Goal: Information Seeking & Learning: Learn about a topic

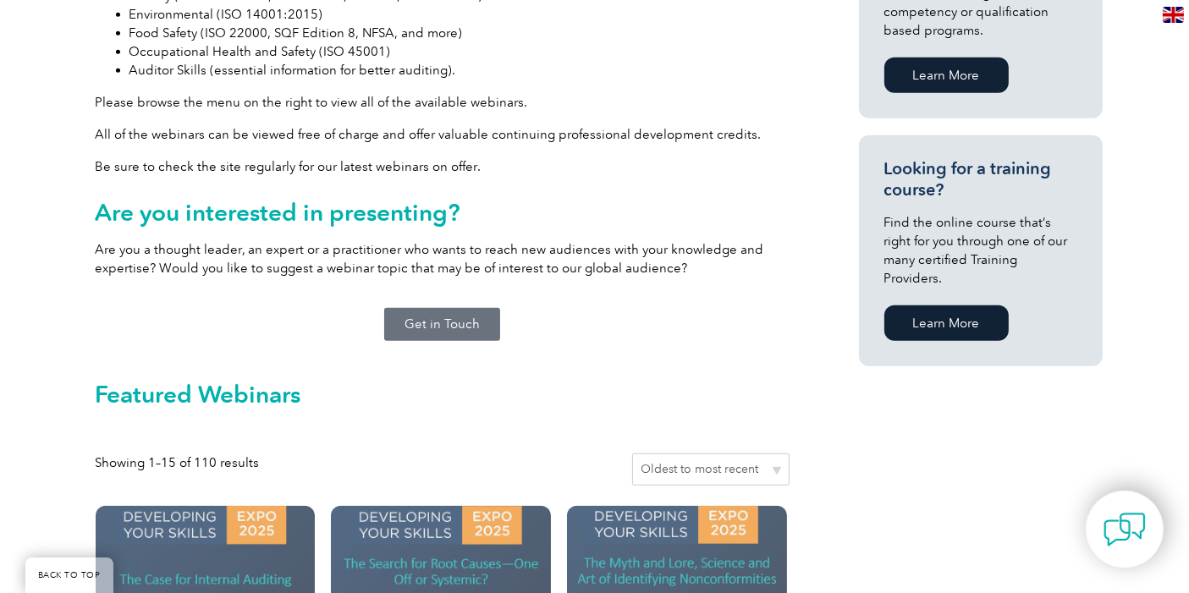
scroll to position [1034, 0]
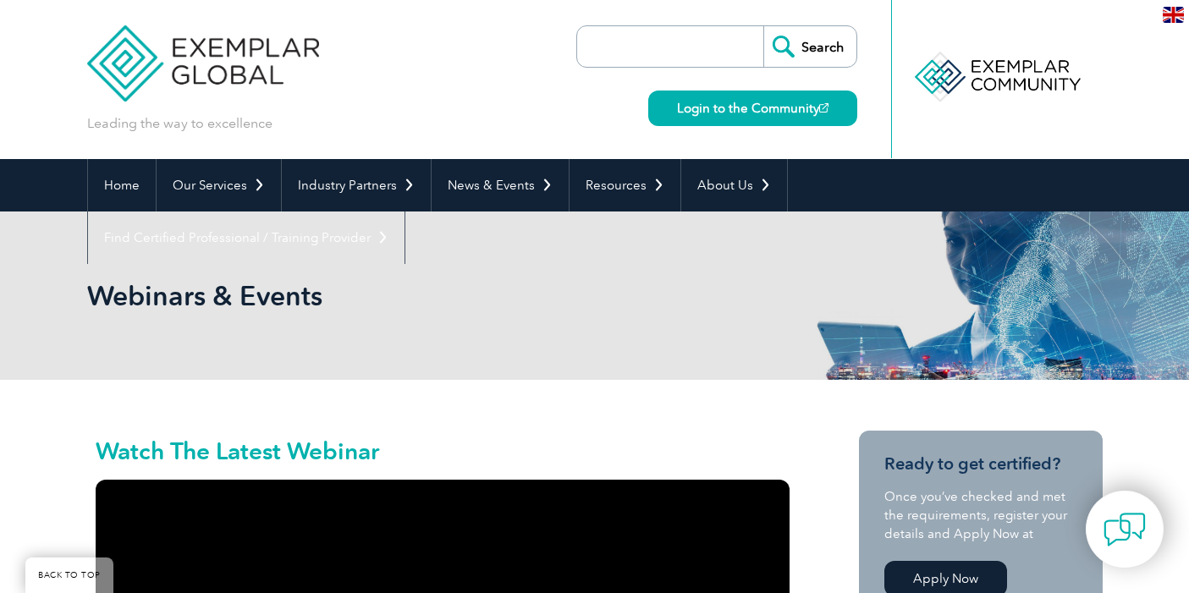
scroll to position [1316, 0]
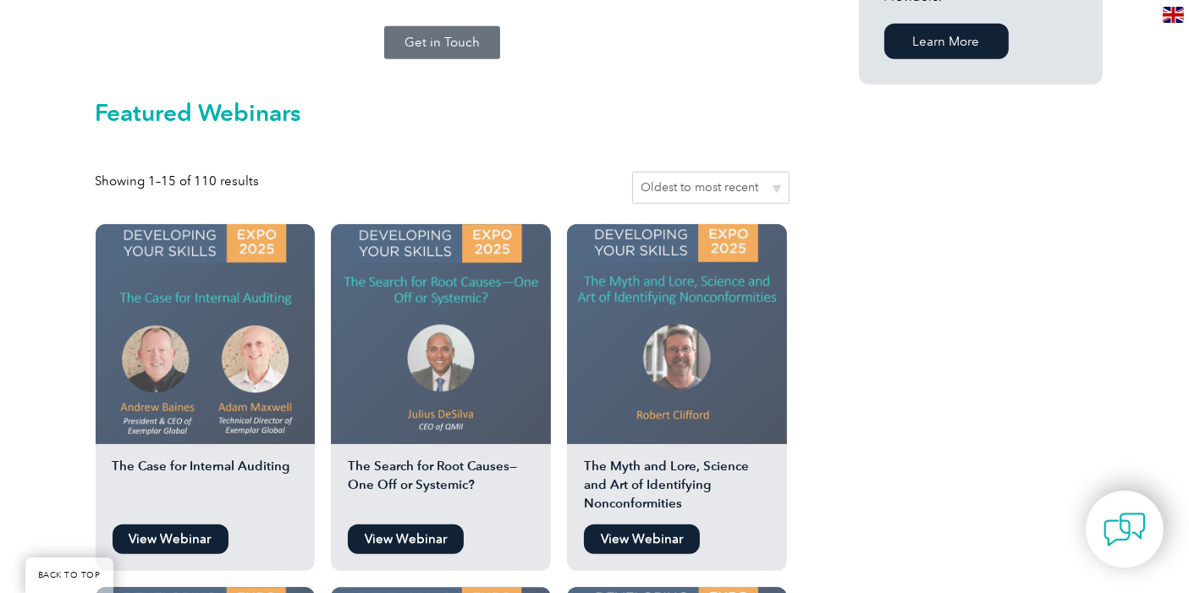
click at [196, 352] on img at bounding box center [206, 334] width 220 height 220
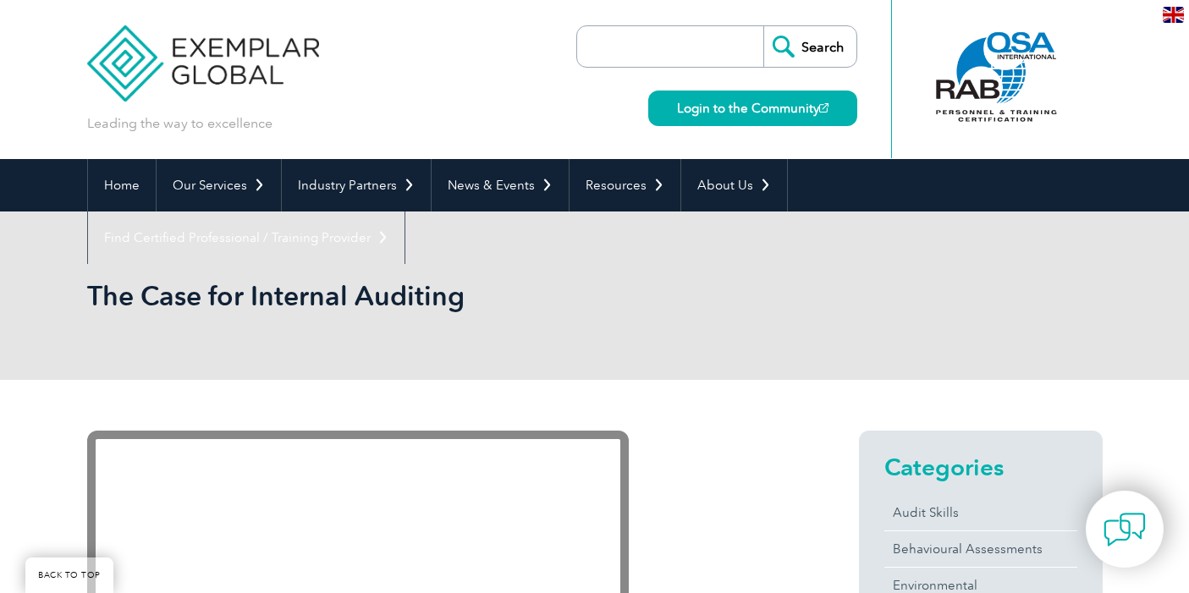
scroll to position [219, 0]
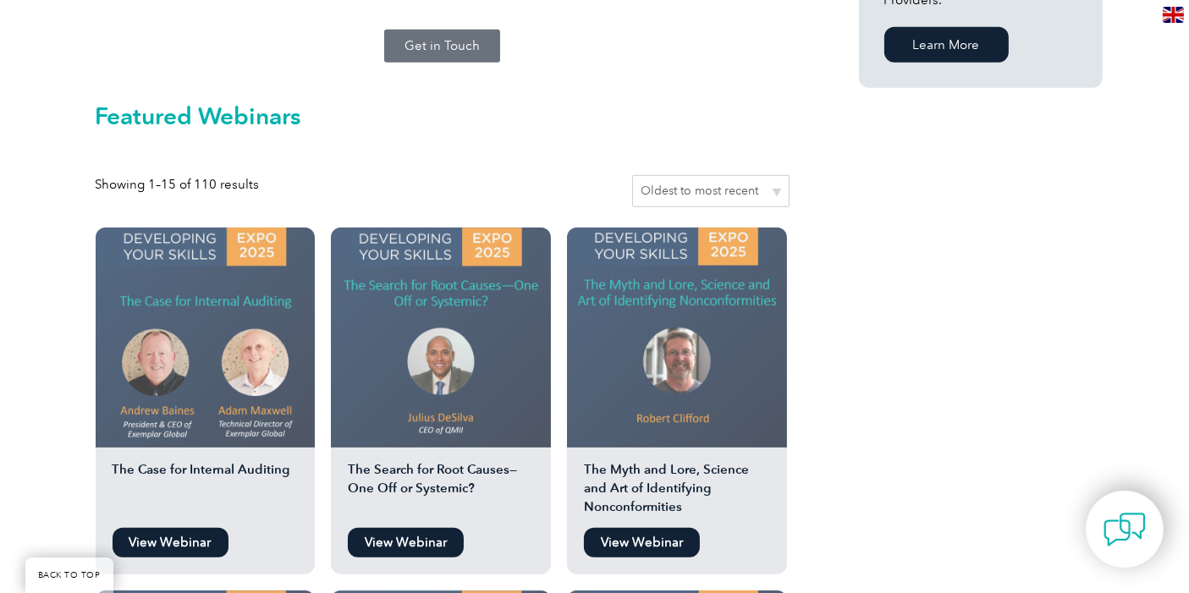
scroll to position [1316, 0]
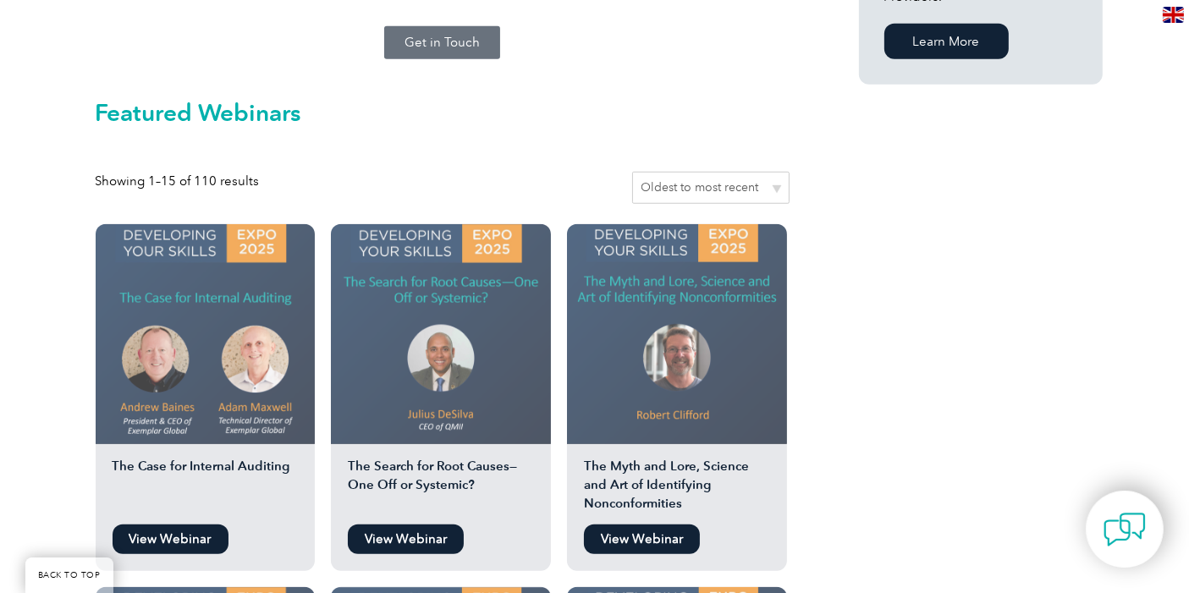
click at [233, 306] on img at bounding box center [206, 334] width 220 height 220
click at [464, 264] on img at bounding box center [441, 334] width 220 height 220
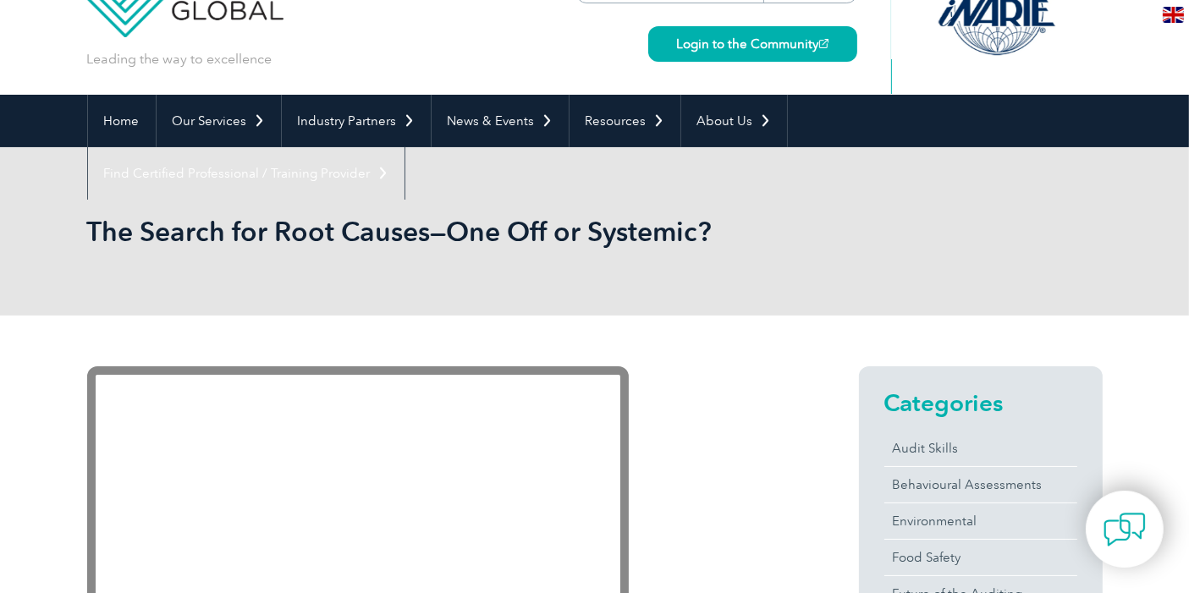
scroll to position [94, 0]
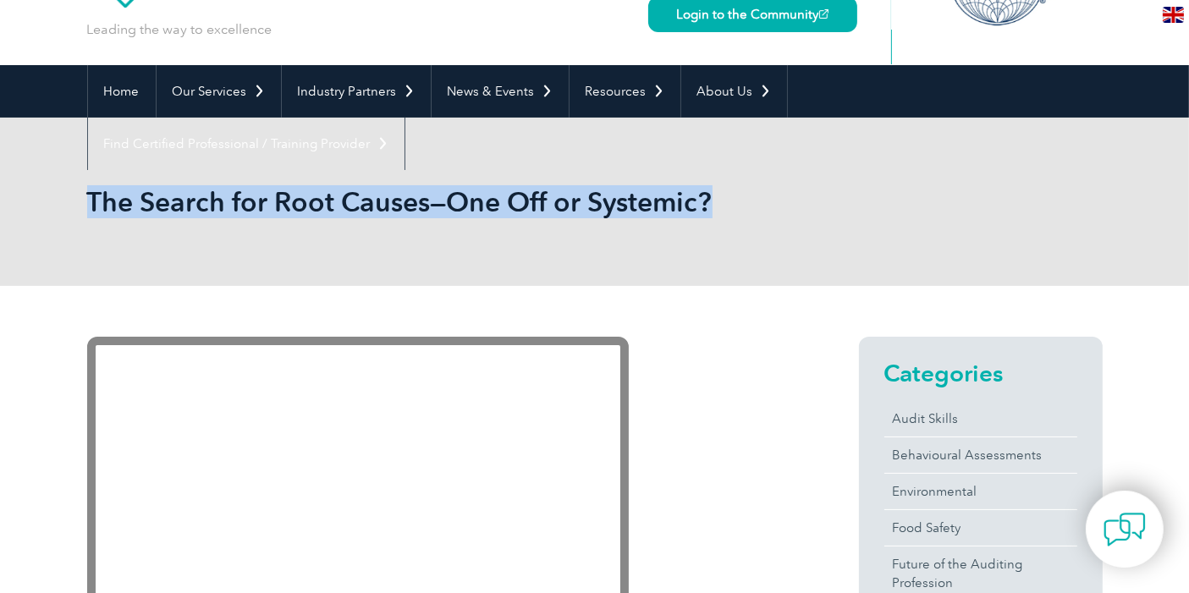
drag, startPoint x: 89, startPoint y: 197, endPoint x: 785, endPoint y: 190, distance: 696.6
click at [785, 190] on div "The Search for Root Causes—One Off or Systemic?" at bounding box center [595, 202] width 1016 height 168
copy h1 "The Search for Root Causes—One Off or Systemic?"
